Goal: Task Accomplishment & Management: Use online tool/utility

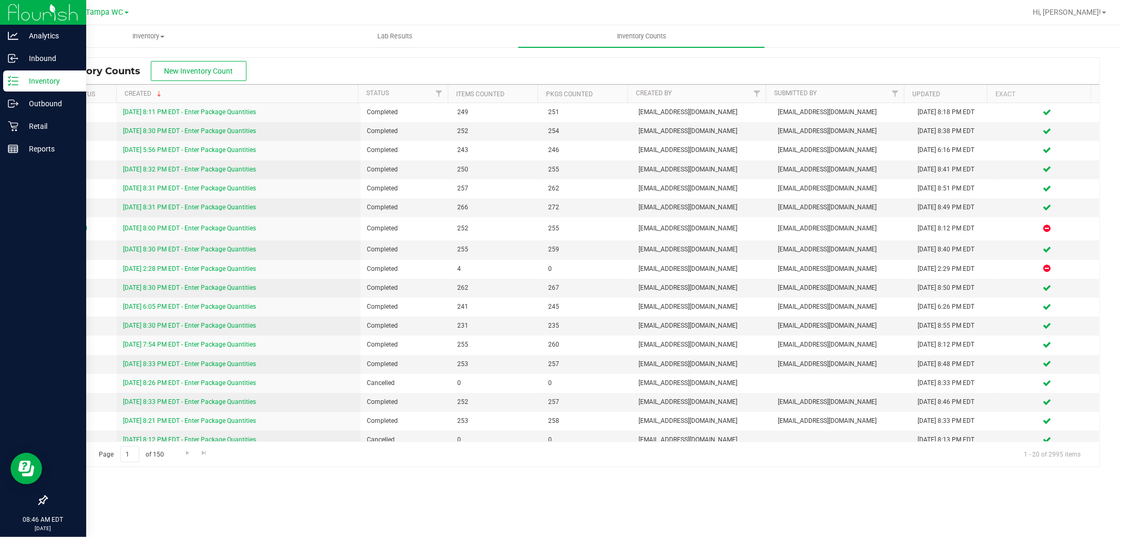
click at [15, 79] on icon at bounding box center [13, 81] width 11 height 11
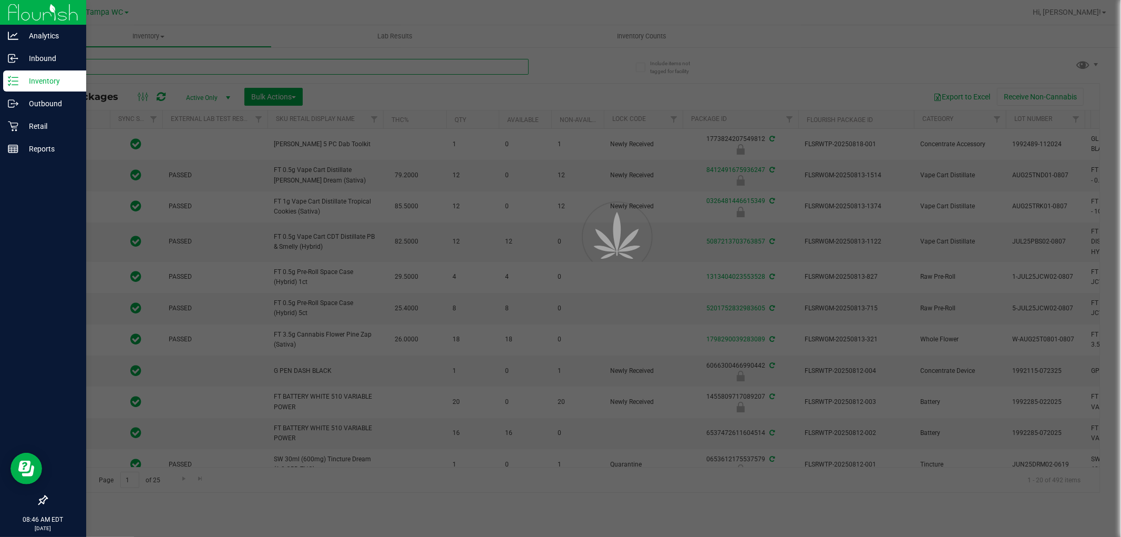
click at [207, 68] on input "text" at bounding box center [287, 67] width 482 height 16
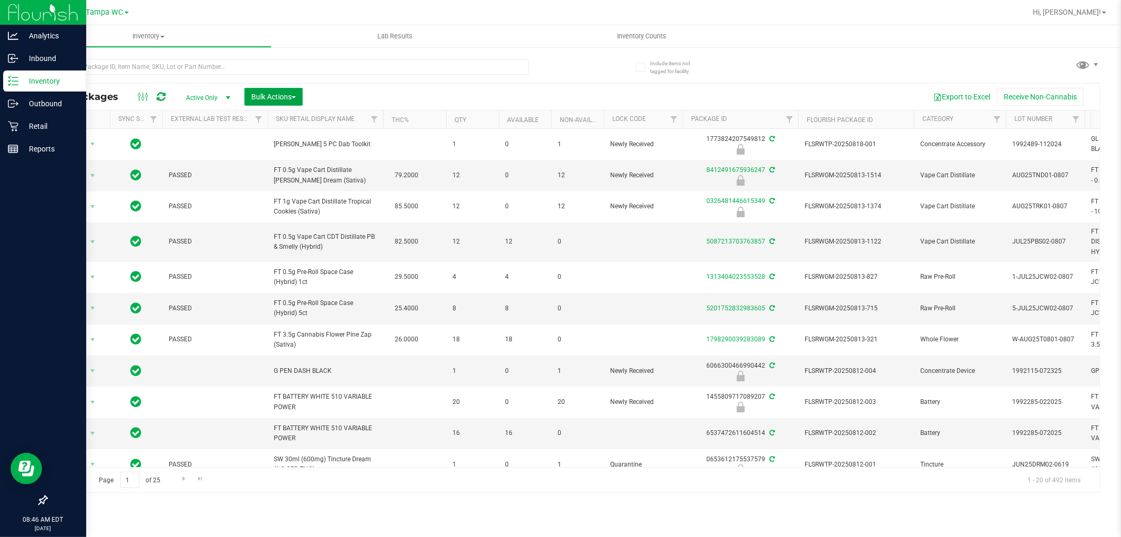
click at [295, 97] on span "button" at bounding box center [294, 97] width 4 height 2
click at [296, 195] on span "Lock/Unlock packages" at bounding box center [287, 197] width 72 height 8
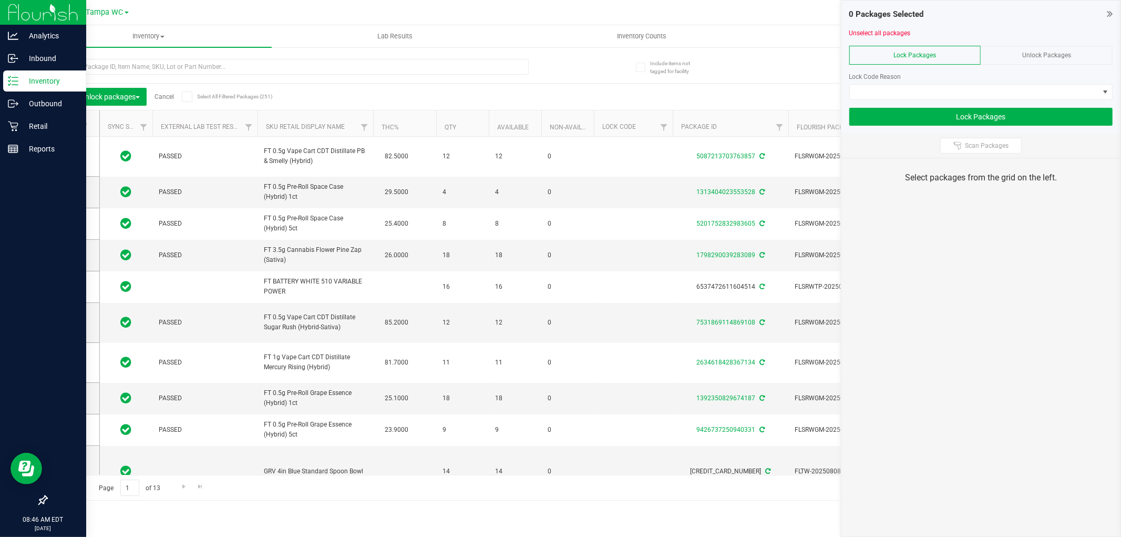
click at [1039, 58] on span "Unlock Packages" at bounding box center [1046, 54] width 49 height 7
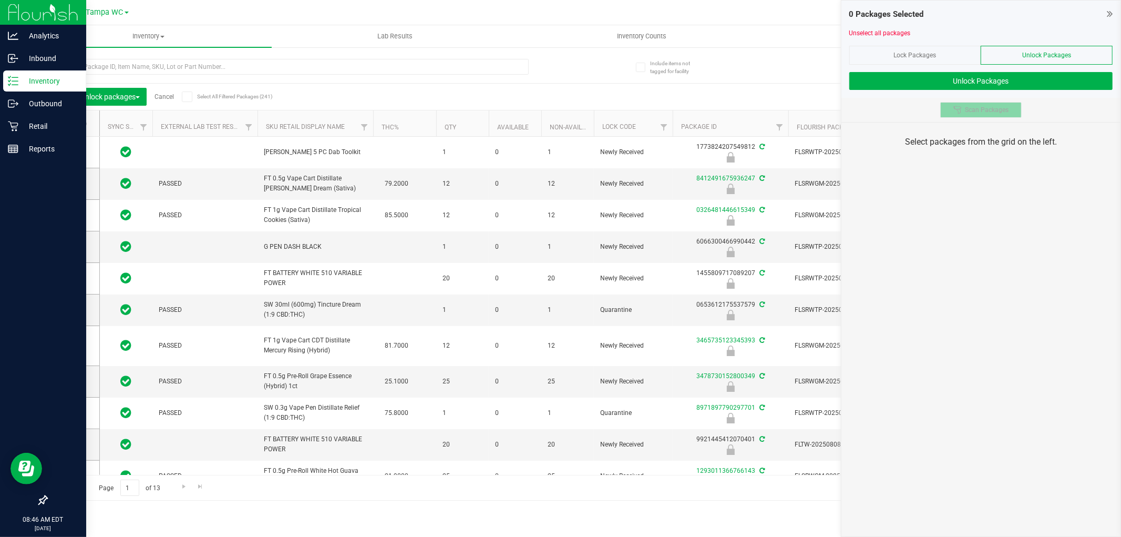
click at [970, 111] on span "Scan Packages" at bounding box center [987, 110] width 44 height 8
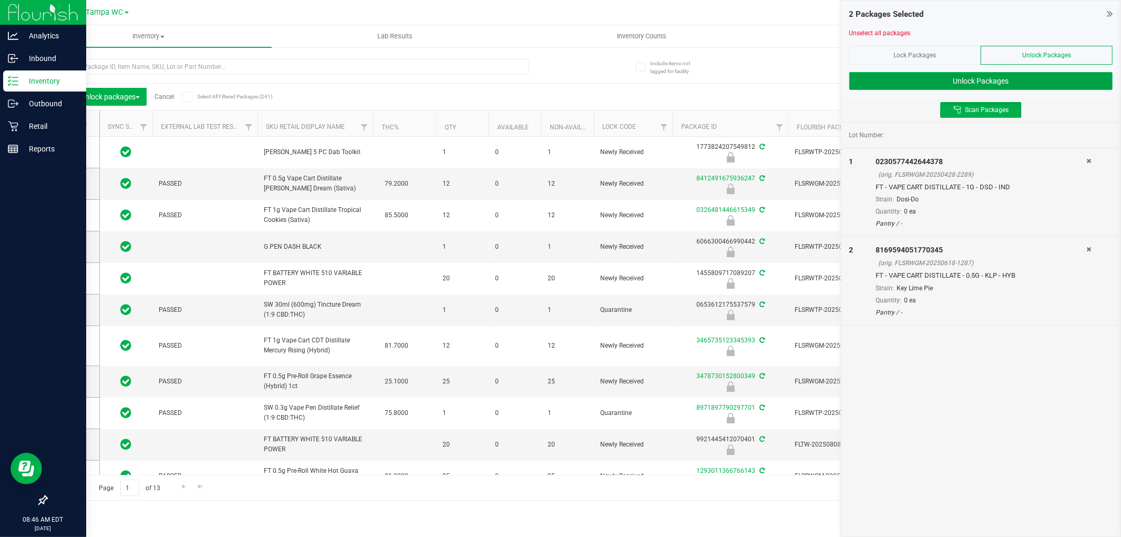
click at [965, 76] on button "Unlock Packages" at bounding box center [980, 81] width 263 height 18
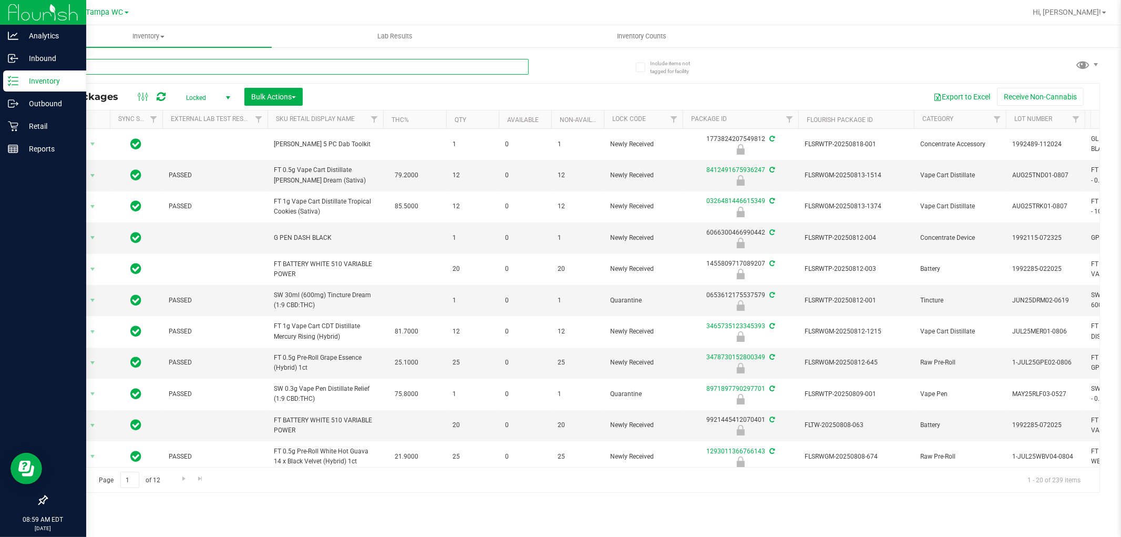
click at [391, 70] on input "text" at bounding box center [287, 67] width 482 height 16
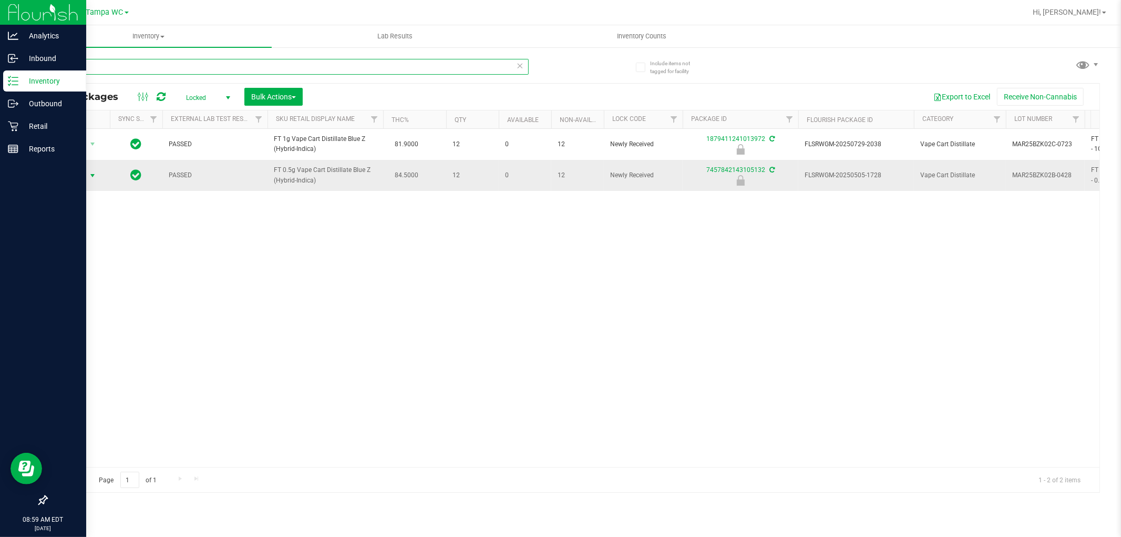
type input "bzk"
click at [82, 177] on span "Action" at bounding box center [71, 175] width 28 height 15
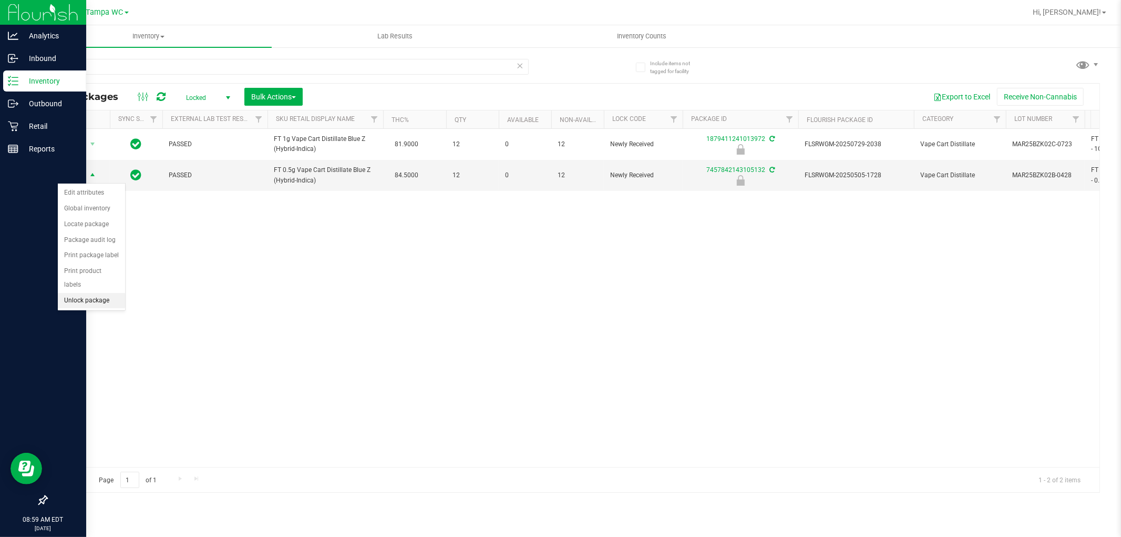
click at [112, 297] on li "Unlock package" at bounding box center [91, 301] width 67 height 16
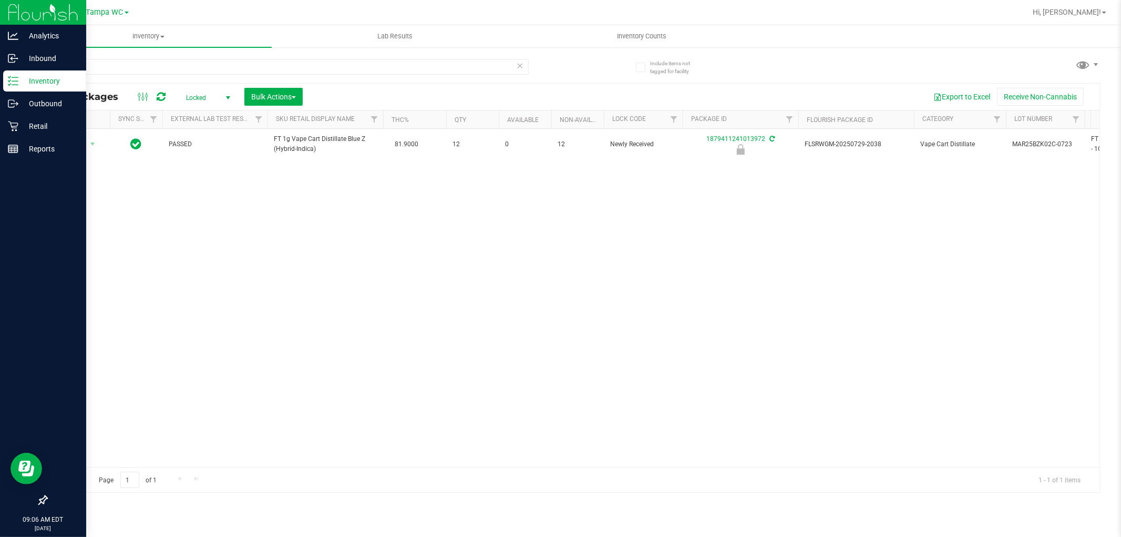
click at [521, 63] on icon at bounding box center [520, 65] width 7 height 13
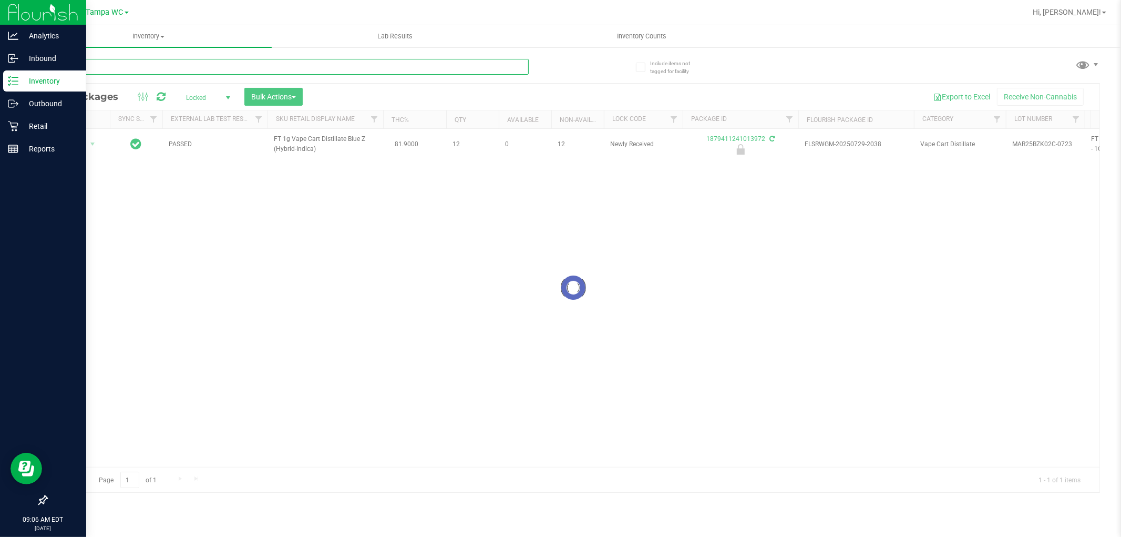
click at [502, 66] on input "text" at bounding box center [287, 67] width 482 height 16
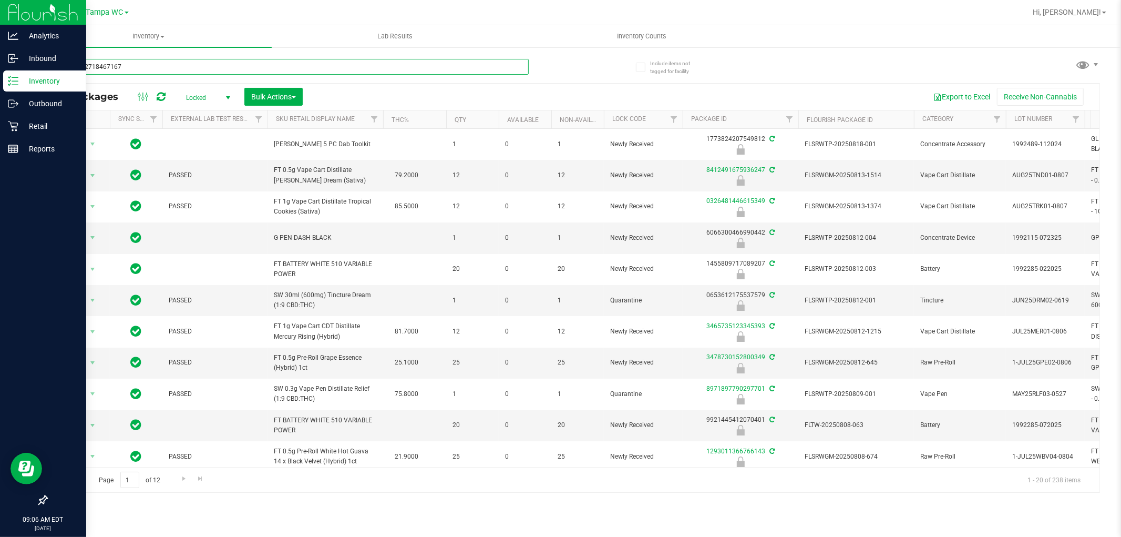
type input "3011292718467167"
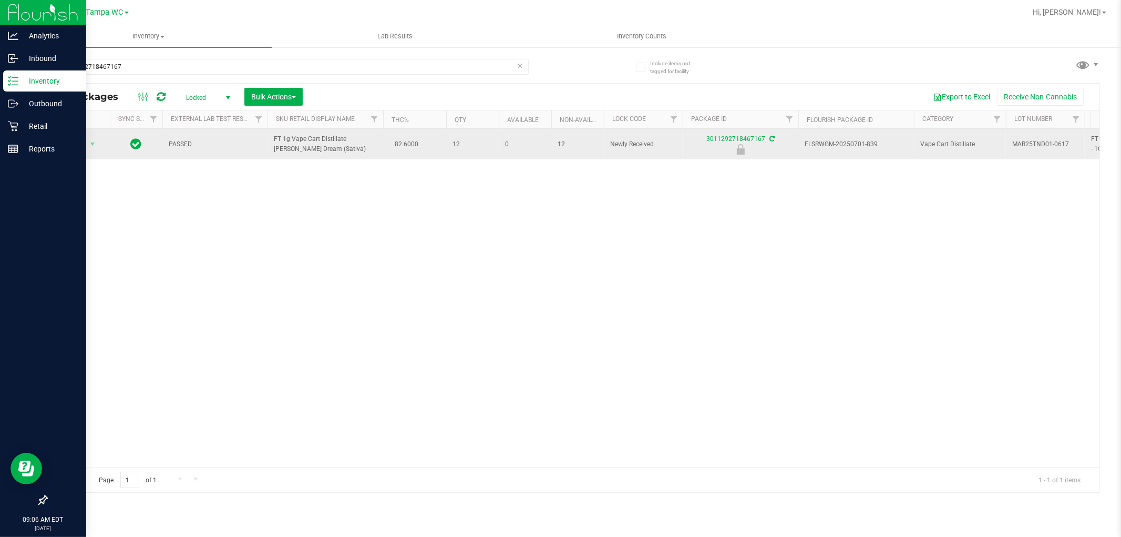
click at [74, 146] on span "Action" at bounding box center [71, 144] width 28 height 15
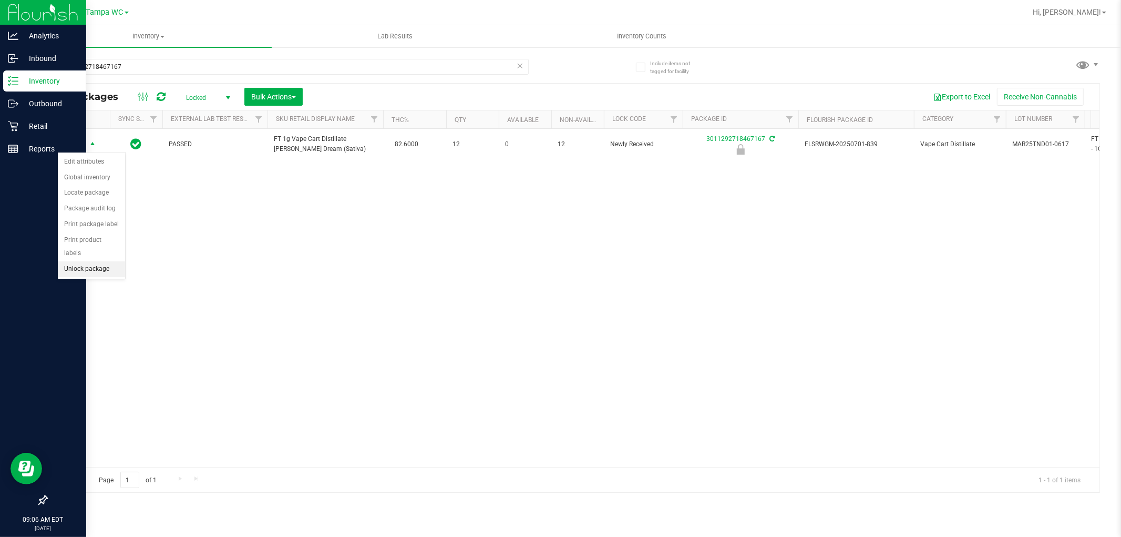
click at [73, 270] on li "Unlock package" at bounding box center [91, 269] width 67 height 16
